Goal: Navigation & Orientation: Find specific page/section

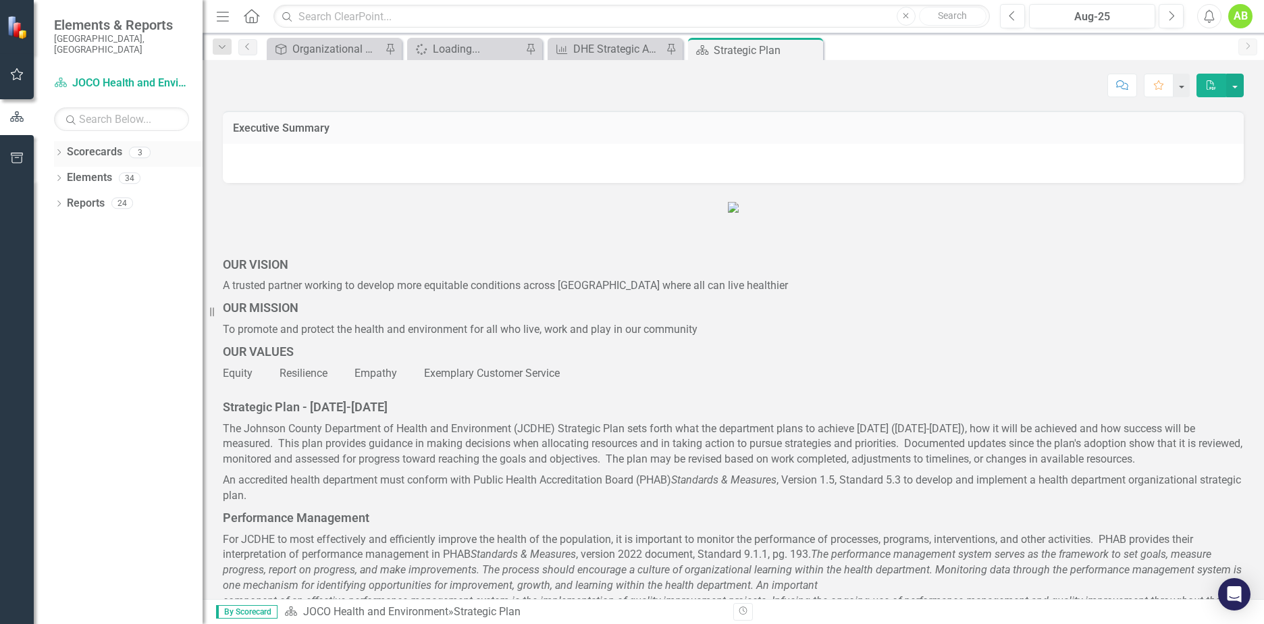
click at [59, 150] on icon "Dropdown" at bounding box center [58, 153] width 9 height 7
click at [67, 174] on icon "Dropdown" at bounding box center [66, 178] width 10 height 8
click at [159, 171] on link "JOCO Health and Environment" at bounding box center [138, 178] width 128 height 16
click at [481, 51] on div "Loading..." at bounding box center [477, 49] width 89 height 17
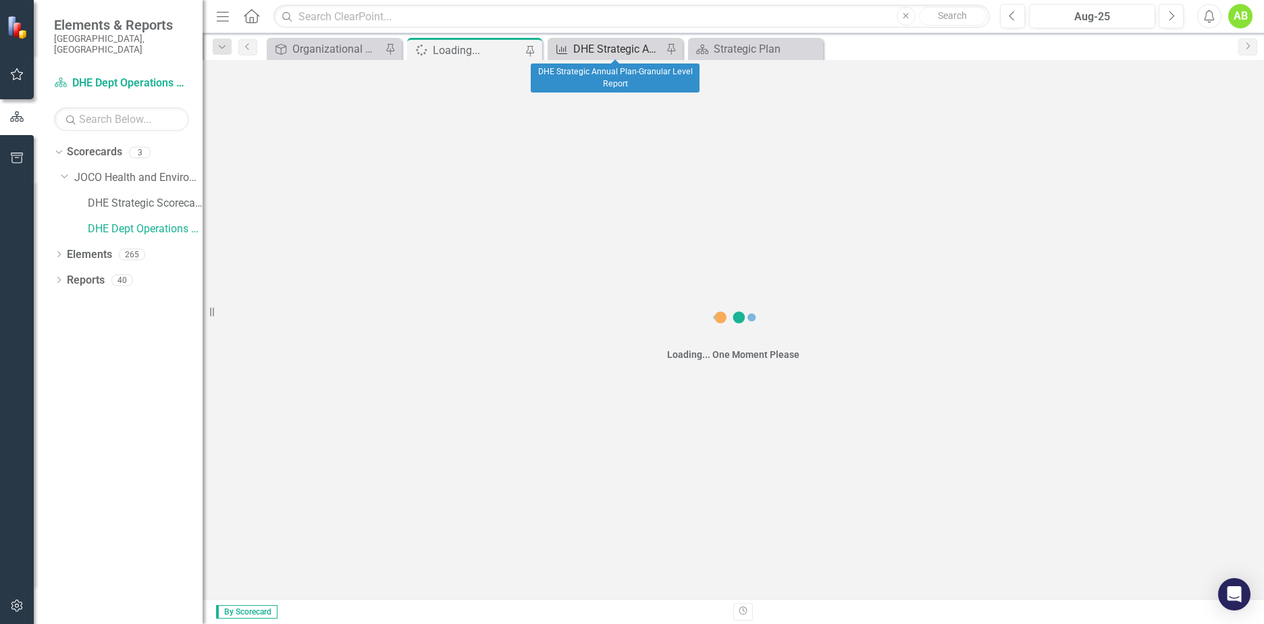
click at [607, 51] on div "DHE Strategic Annual Plan-Granular Level Report" at bounding box center [617, 49] width 89 height 17
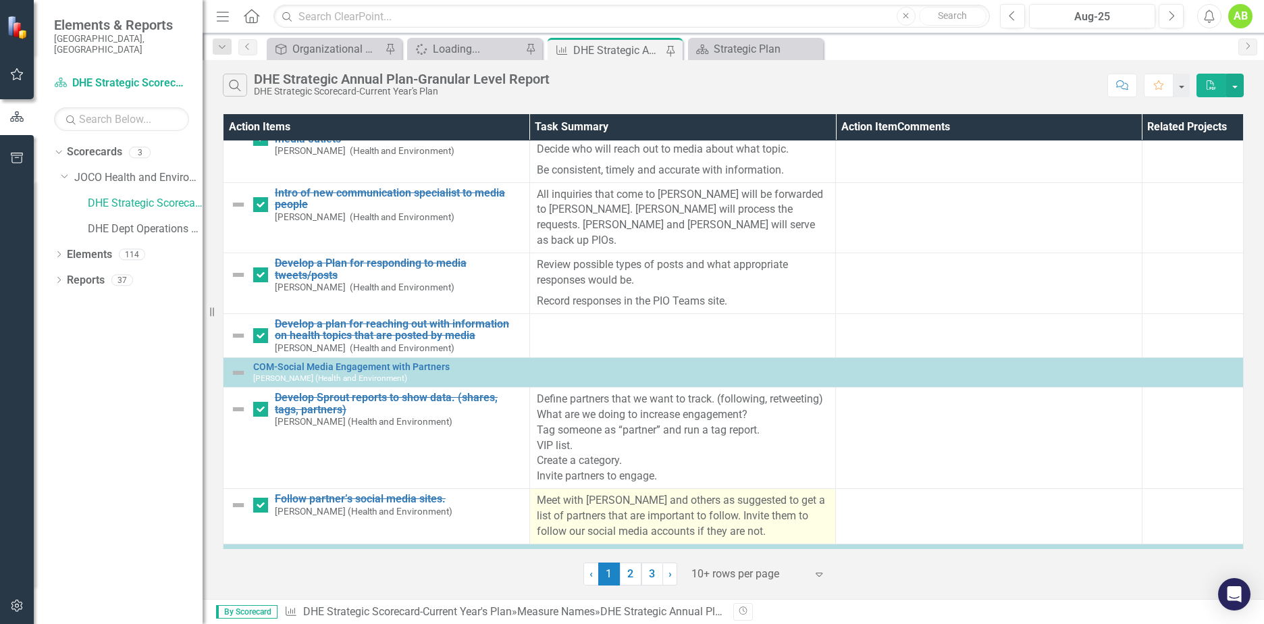
scroll to position [903, 0]
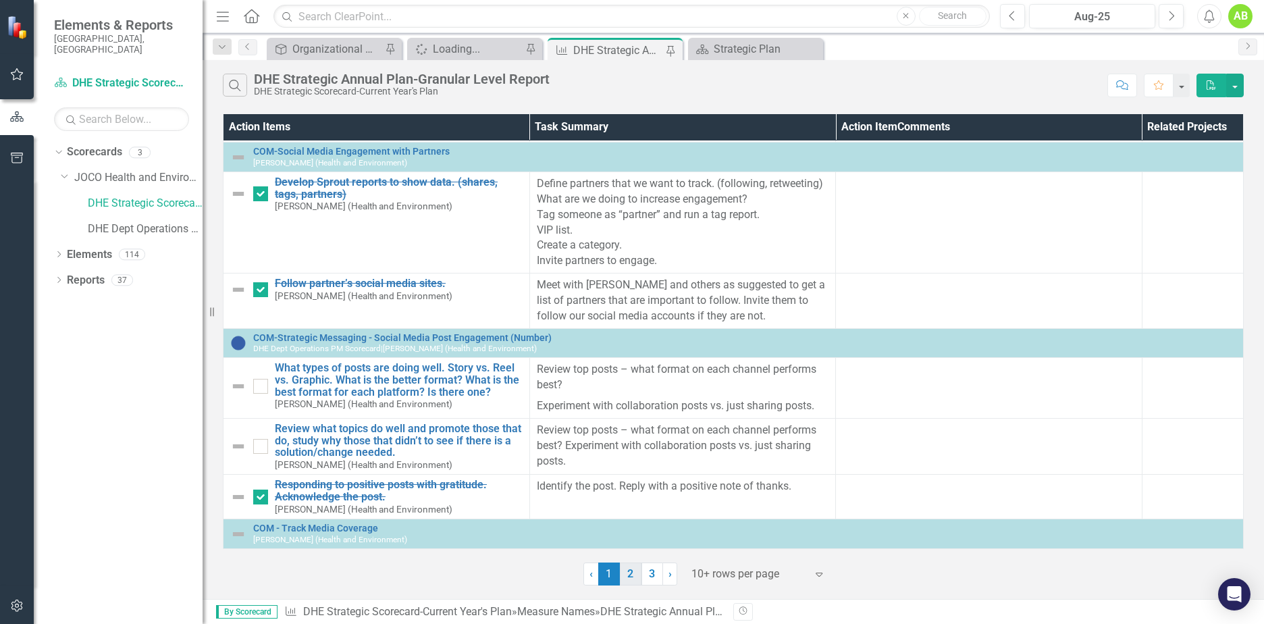
click at [634, 578] on link "2" at bounding box center [631, 574] width 22 height 23
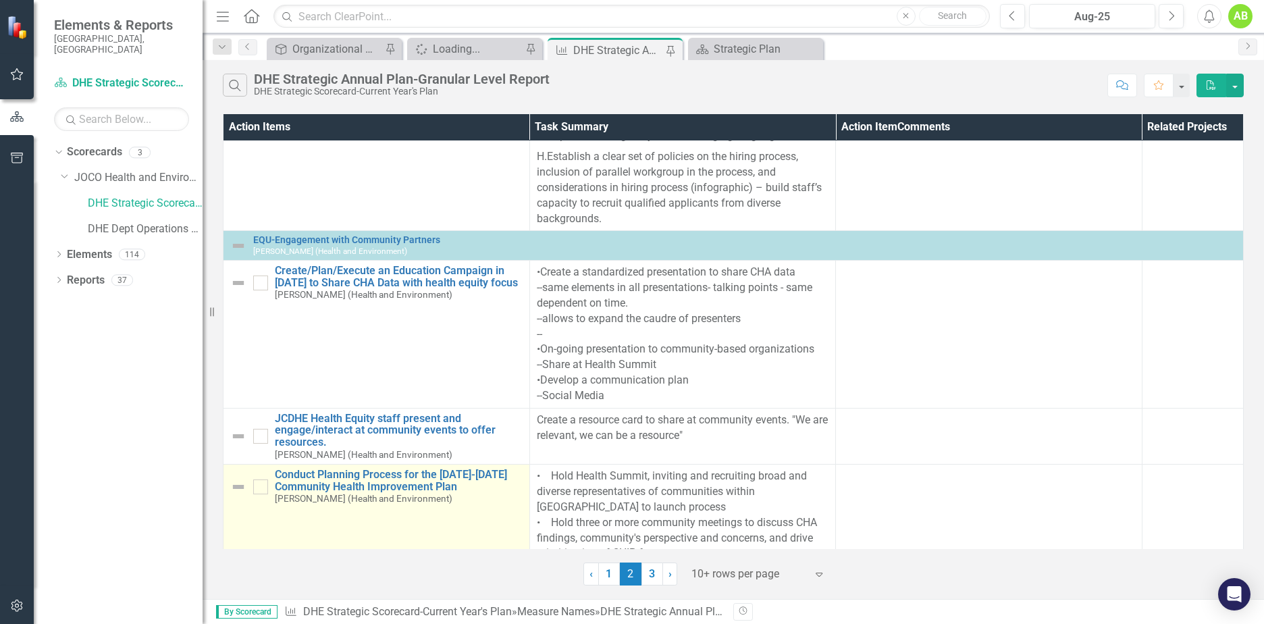
scroll to position [1734, 0]
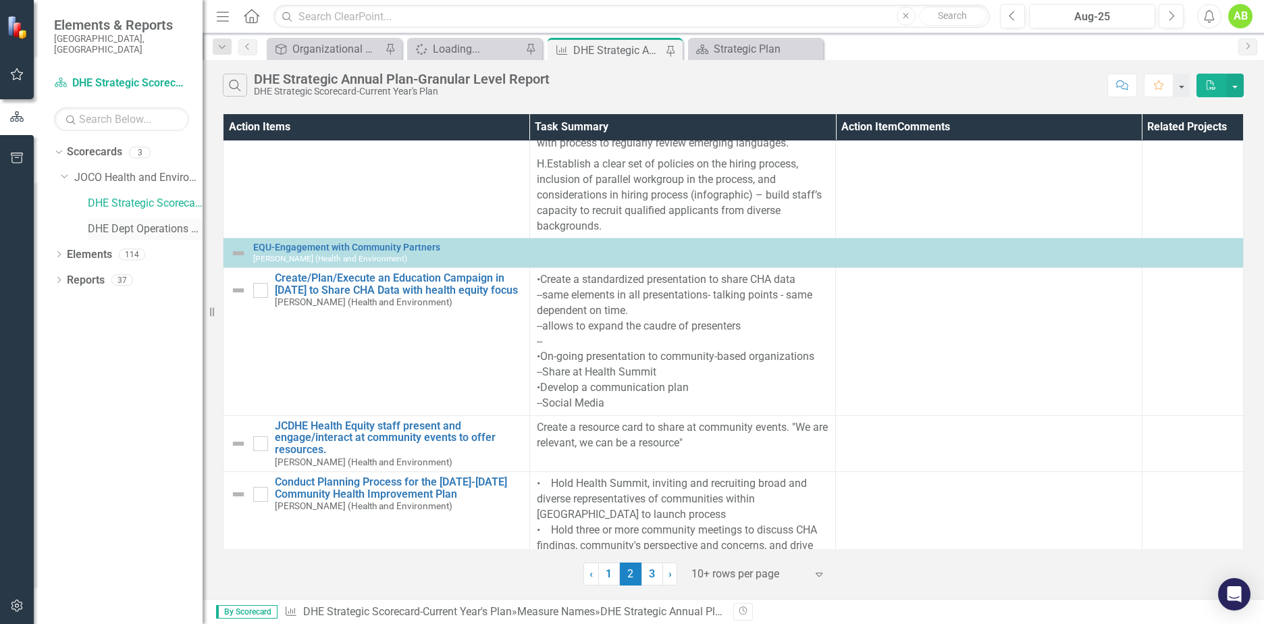
click at [143, 222] on link "DHE Dept Operations PM Scorecard" at bounding box center [145, 230] width 115 height 16
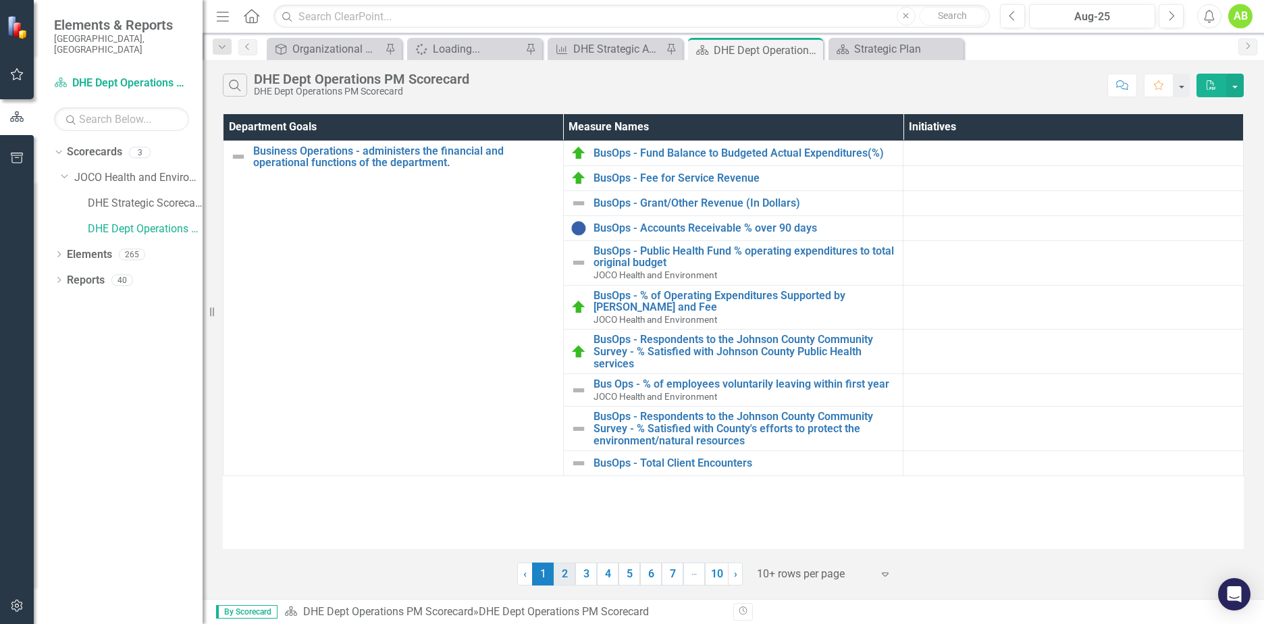
click at [566, 577] on link "2" at bounding box center [565, 574] width 22 height 23
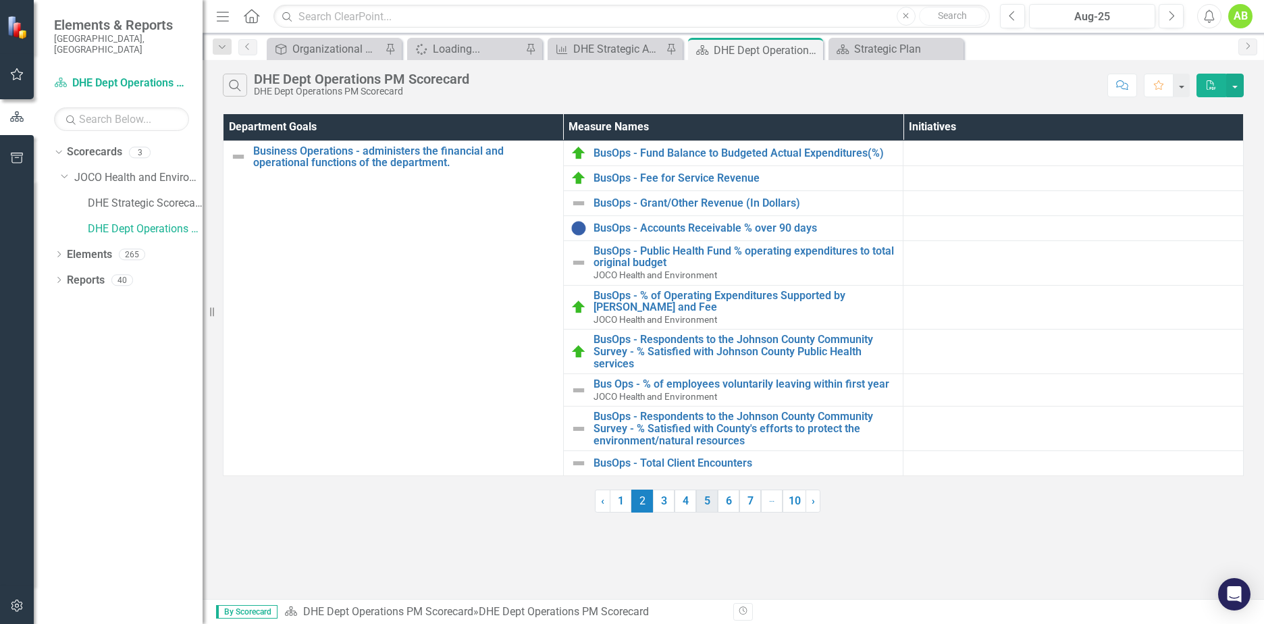
click at [706, 508] on div "Department Goals Measure Names Initiatives Business Operations - administers th…" at bounding box center [734, 312] width 1062 height 402
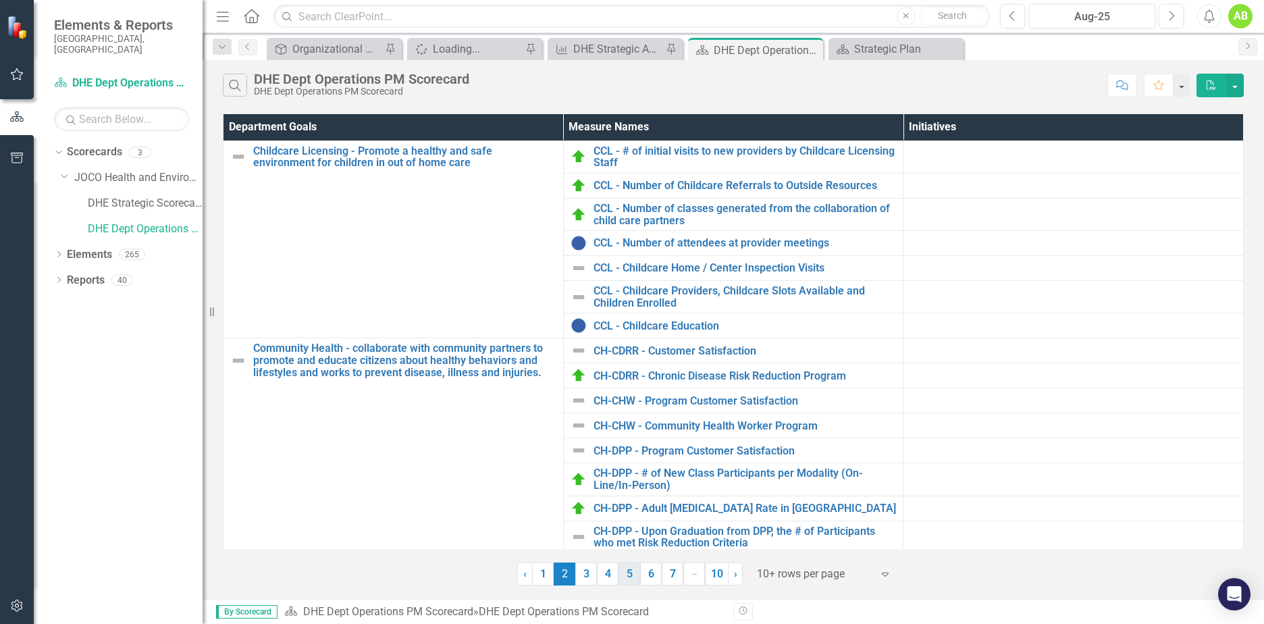
click at [632, 577] on link "5" at bounding box center [630, 574] width 22 height 23
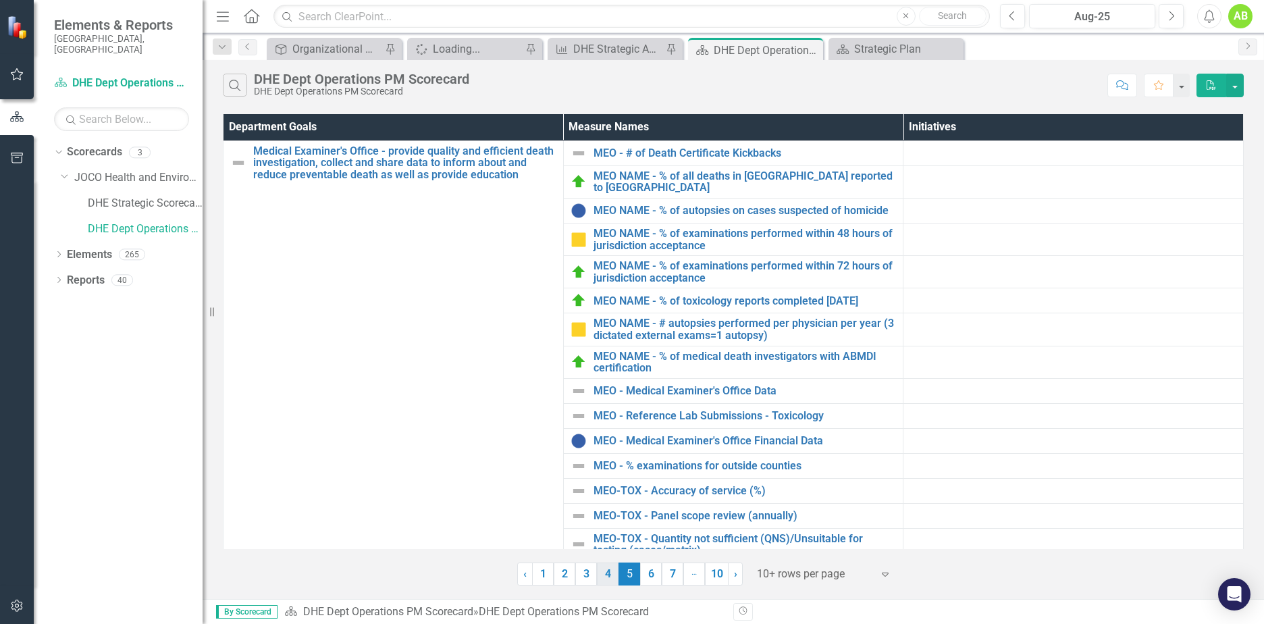
click at [608, 573] on link "4" at bounding box center [608, 574] width 22 height 23
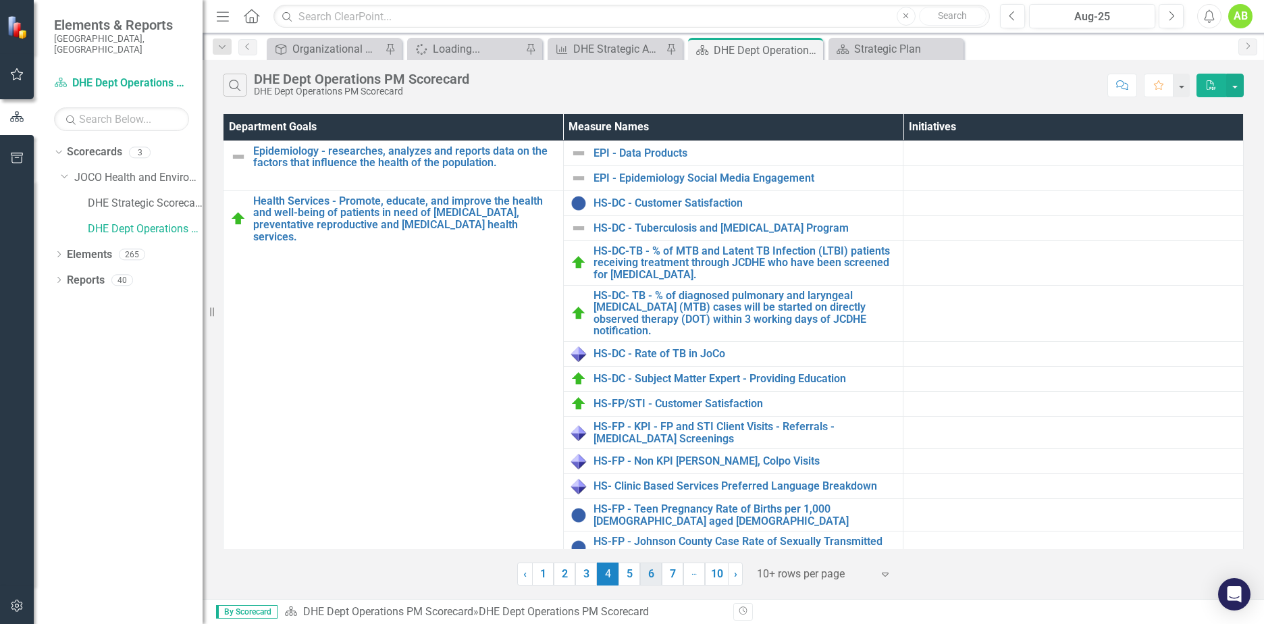
click at [650, 575] on link "6" at bounding box center [651, 574] width 22 height 23
